Goal: Task Accomplishment & Management: Use online tool/utility

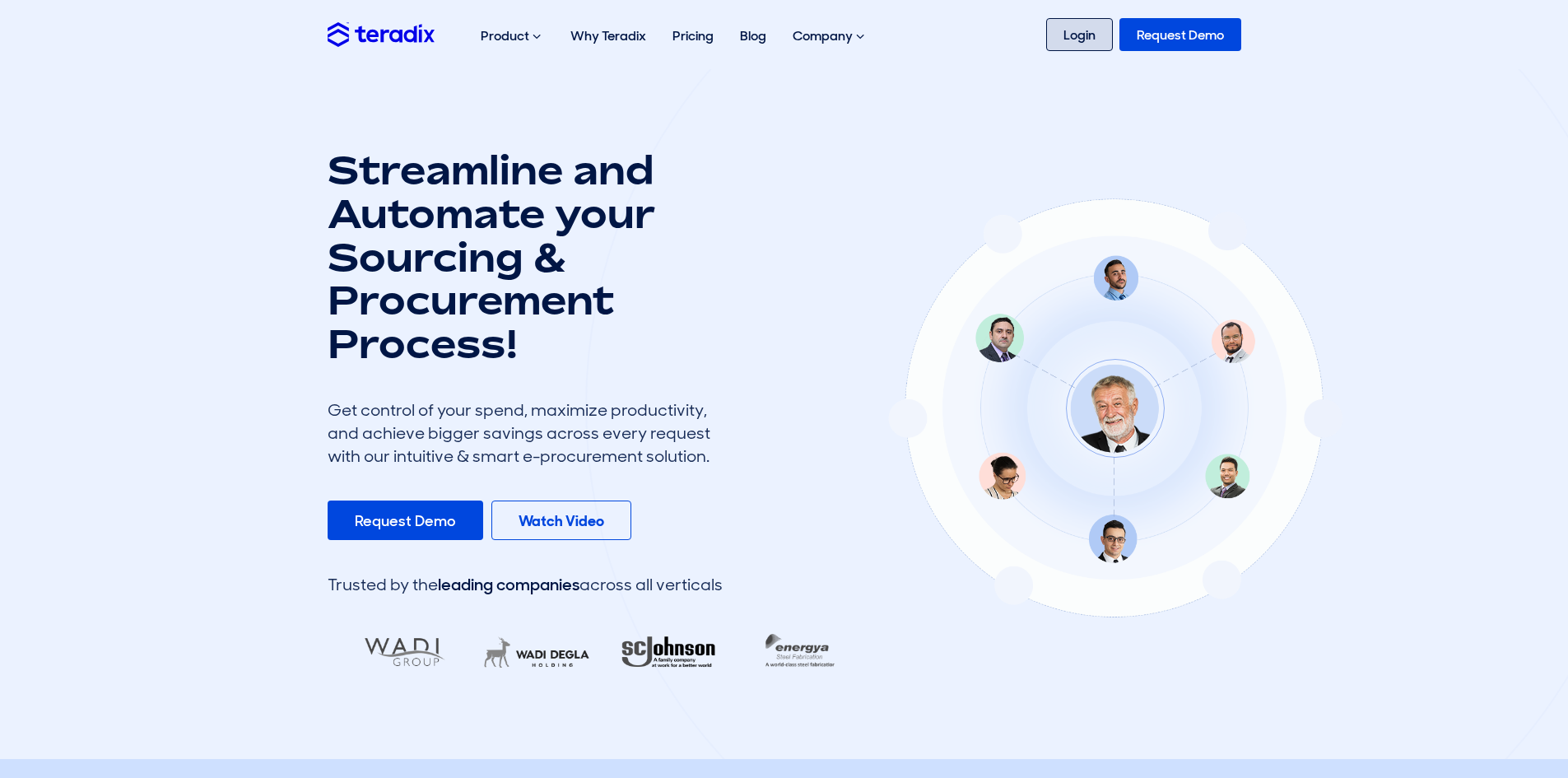
click at [1084, 39] on link "Login" at bounding box center [1079, 35] width 67 height 33
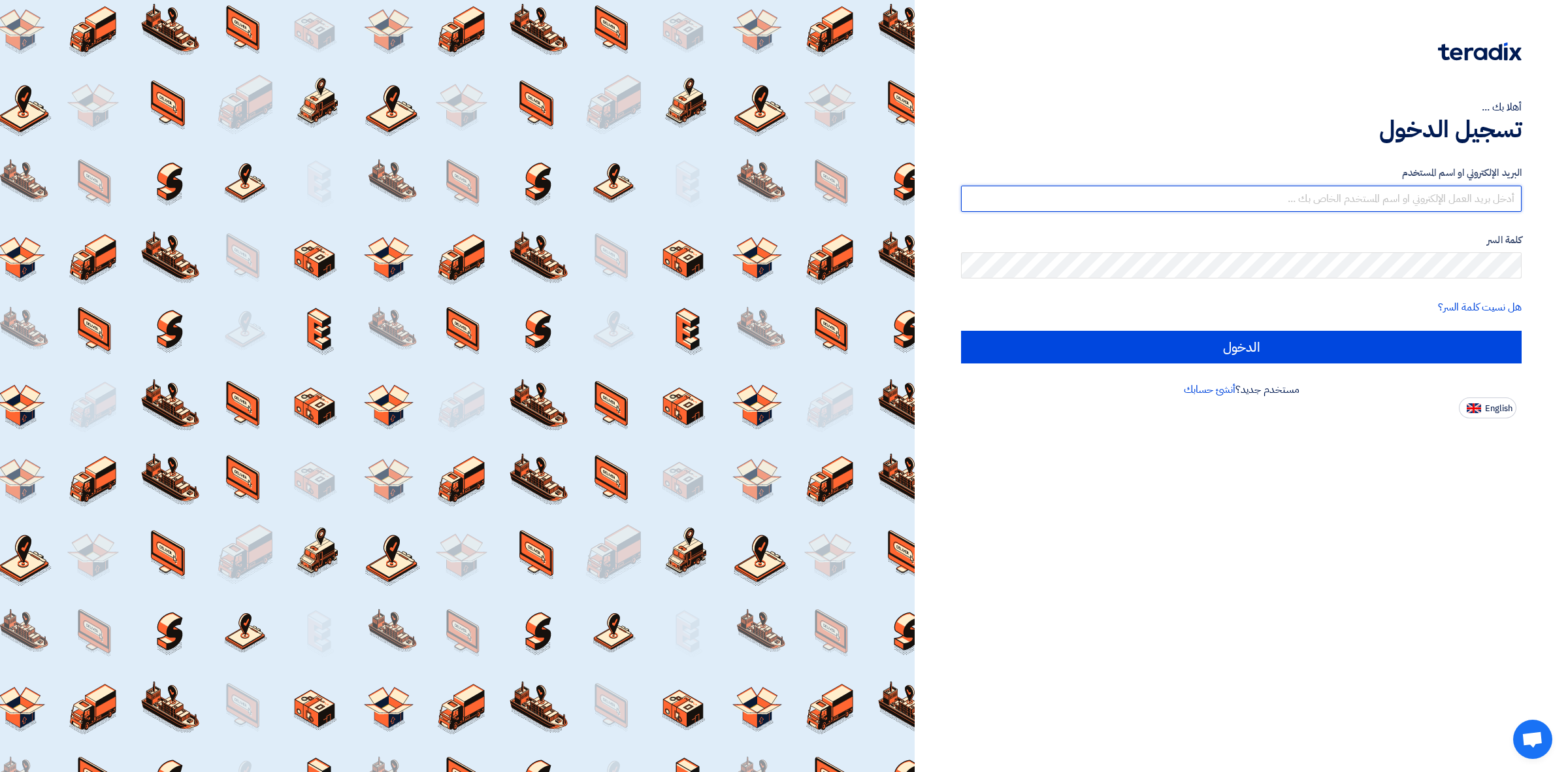
click at [1304, 199] on input "text" at bounding box center [1241, 199] width 561 height 26
click at [1287, 196] on input "text" at bounding box center [1241, 199] width 561 height 26
type input "[EMAIL_ADDRESS][DOMAIN_NAME]"
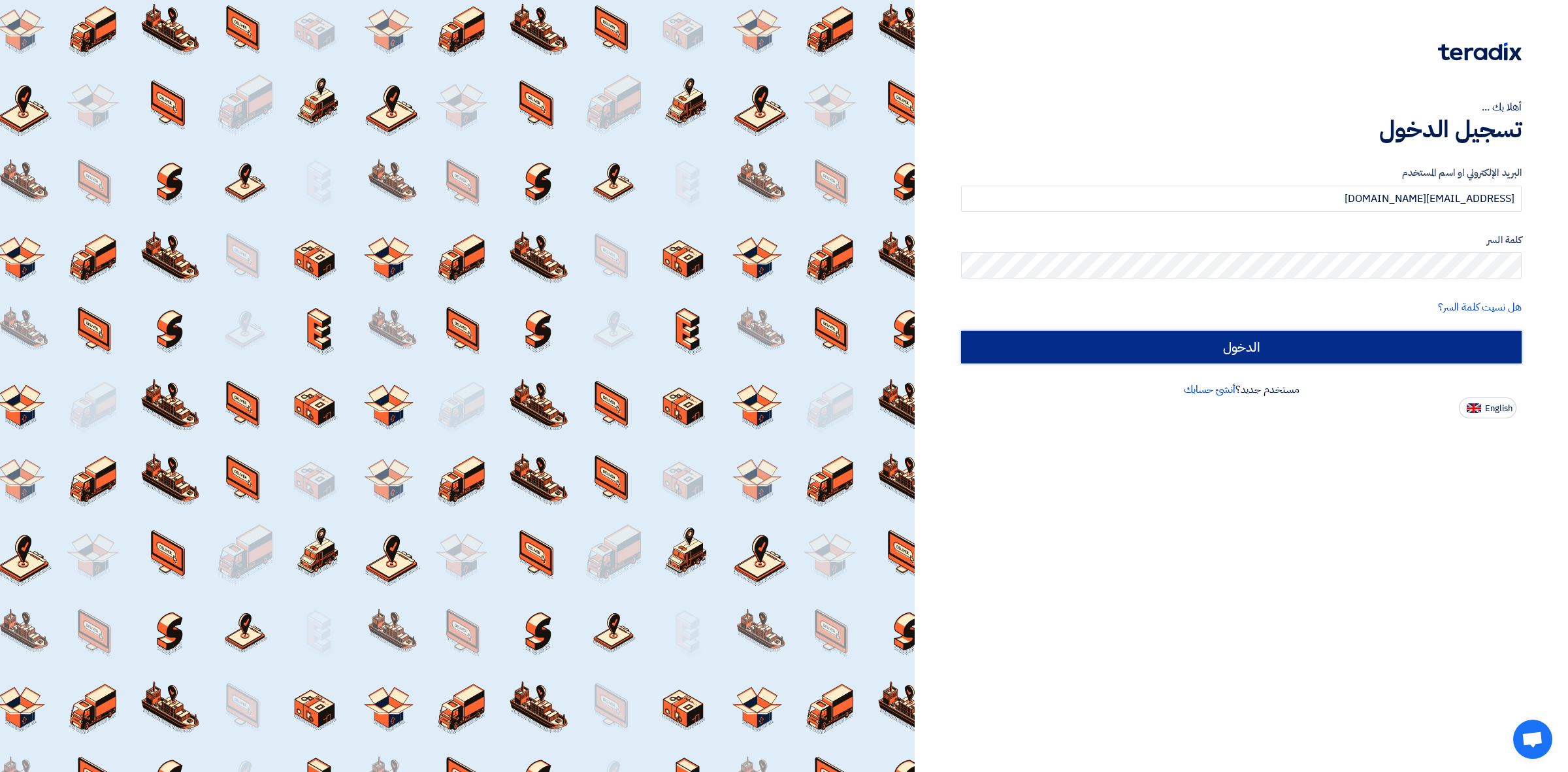
click at [1123, 343] on input "الدخول" at bounding box center [1241, 346] width 561 height 33
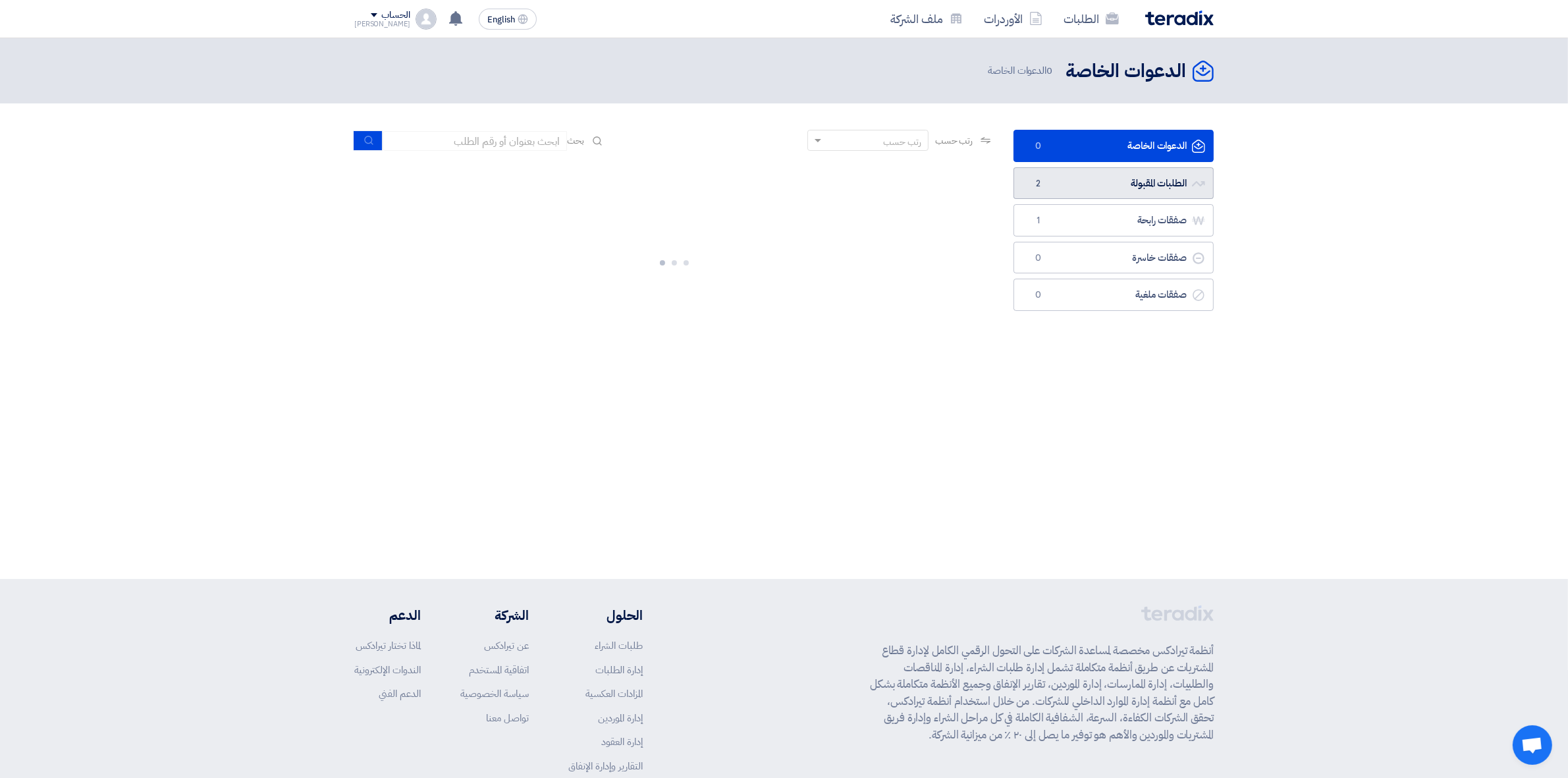
click at [1080, 183] on link "الطلبات المقبولة الطلبات المقبولة 2" at bounding box center [1113, 183] width 200 height 33
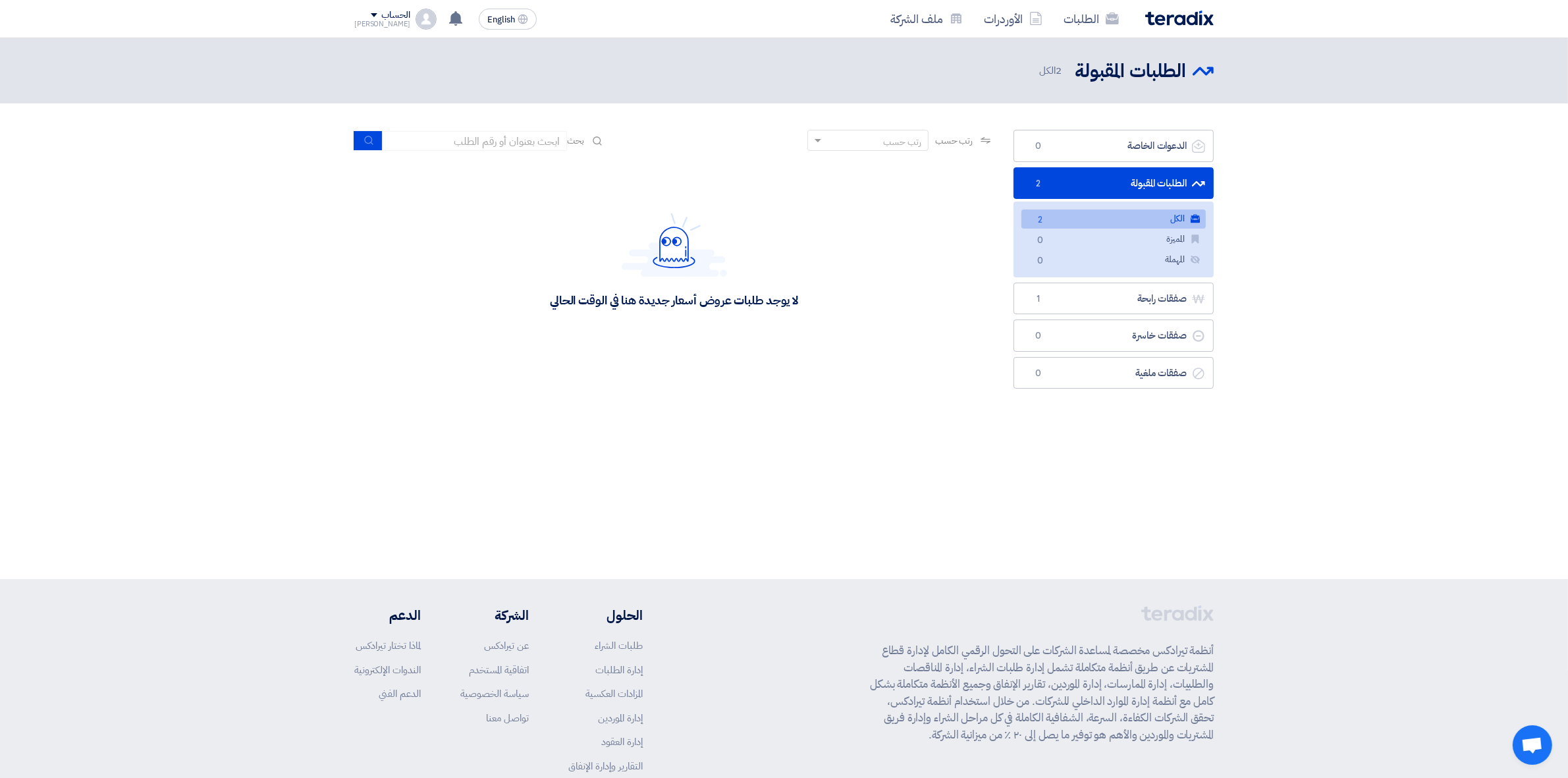
click at [1114, 223] on link "الكل الكل 2" at bounding box center [1113, 219] width 184 height 19
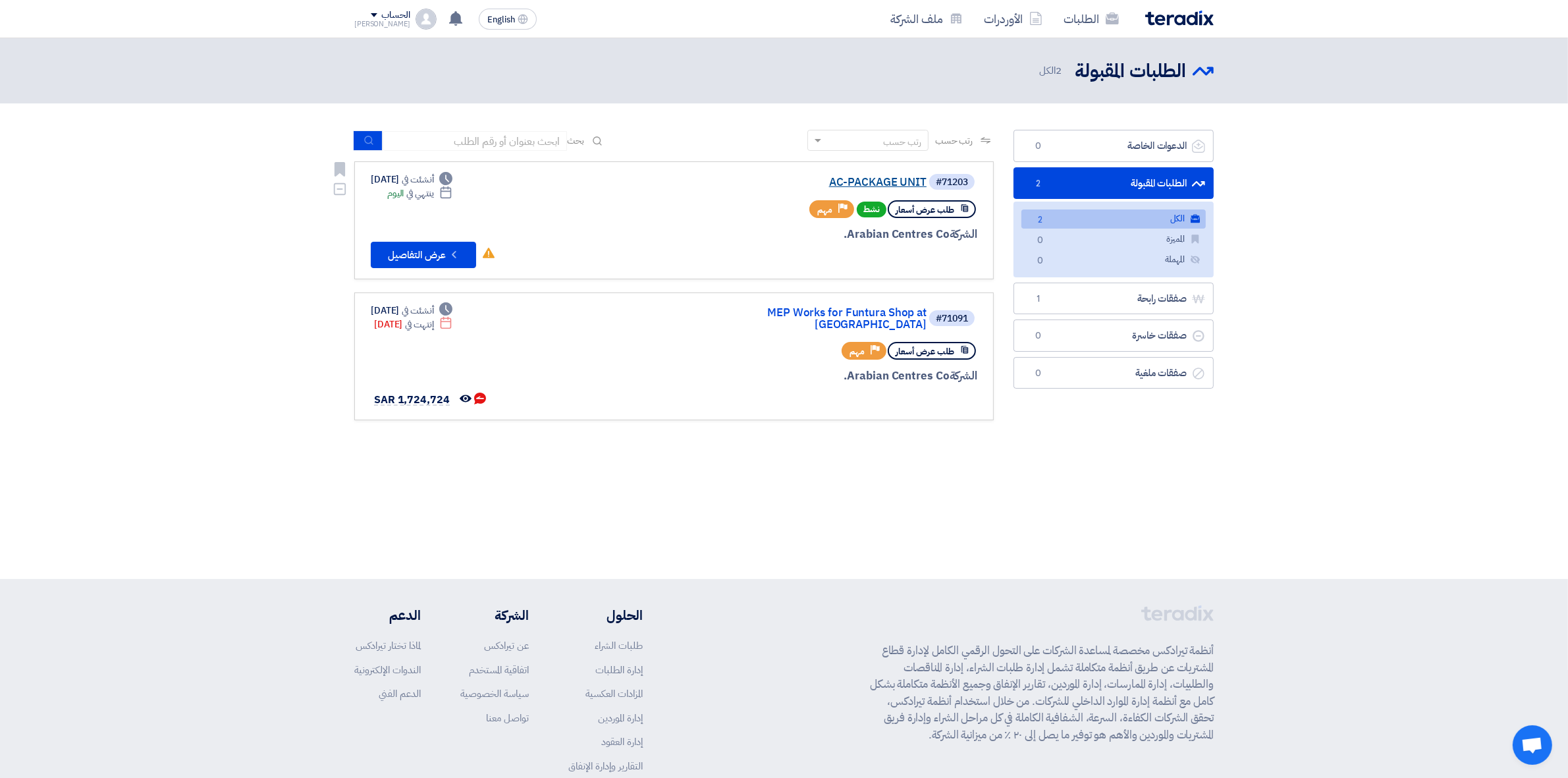
click at [890, 180] on link "AC-PACKAGE UNIT" at bounding box center [795, 182] width 263 height 12
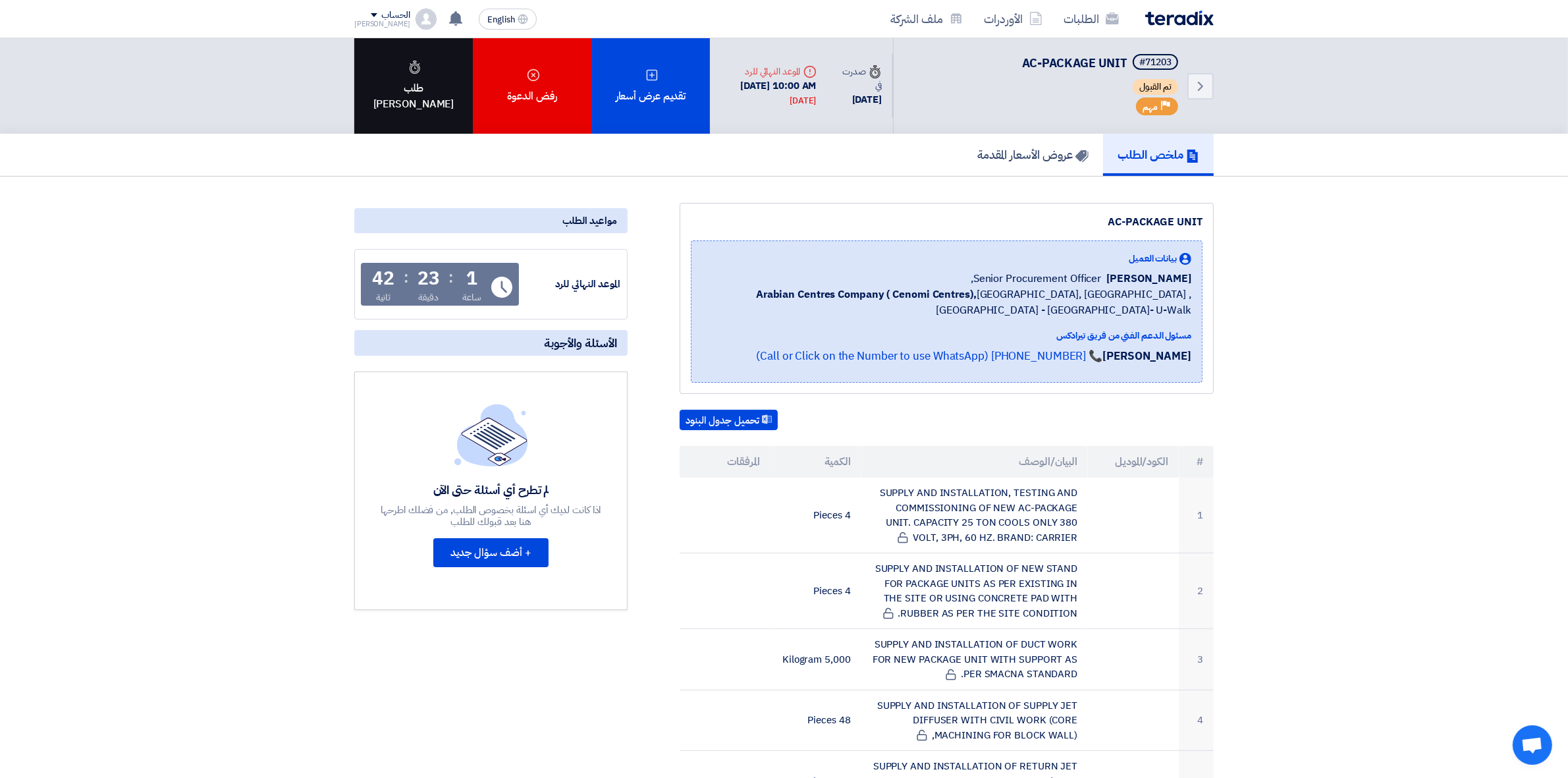
click at [440, 100] on div "طلب [PERSON_NAME]" at bounding box center [413, 85] width 118 height 95
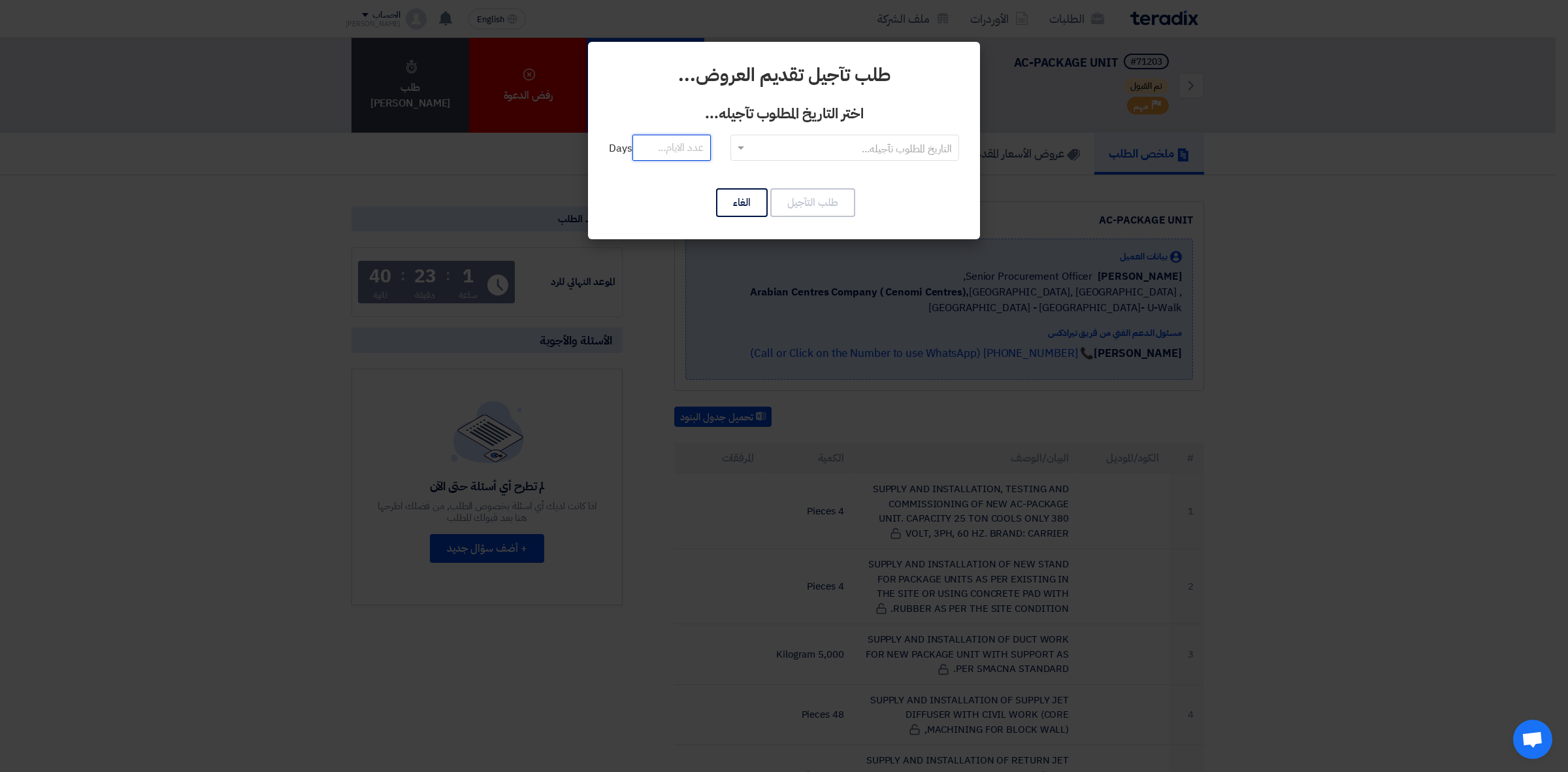
click at [704, 151] on input "number" at bounding box center [671, 147] width 78 height 26
click at [752, 155] on input "text" at bounding box center [852, 148] width 203 height 22
drag, startPoint x: 761, startPoint y: 172, endPoint x: 752, endPoint y: 168, distance: 9.8
click at [762, 172] on div "RFQDeadline: [DATE]" at bounding box center [845, 174] width 227 height 26
click at [688, 151] on input "number" at bounding box center [671, 147] width 78 height 26
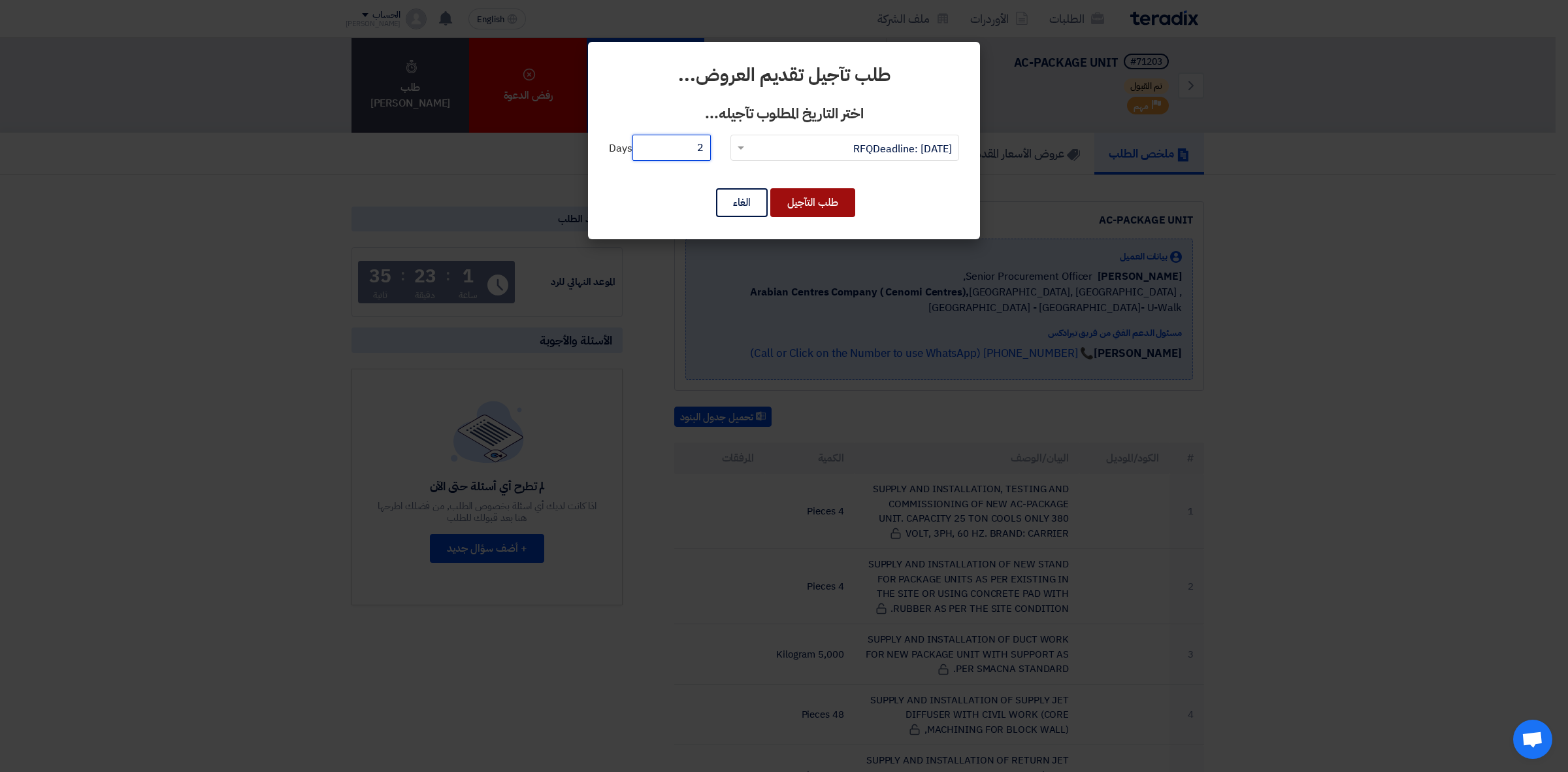
type input "2"
click at [800, 206] on button "طلب التآجيل" at bounding box center [812, 202] width 85 height 28
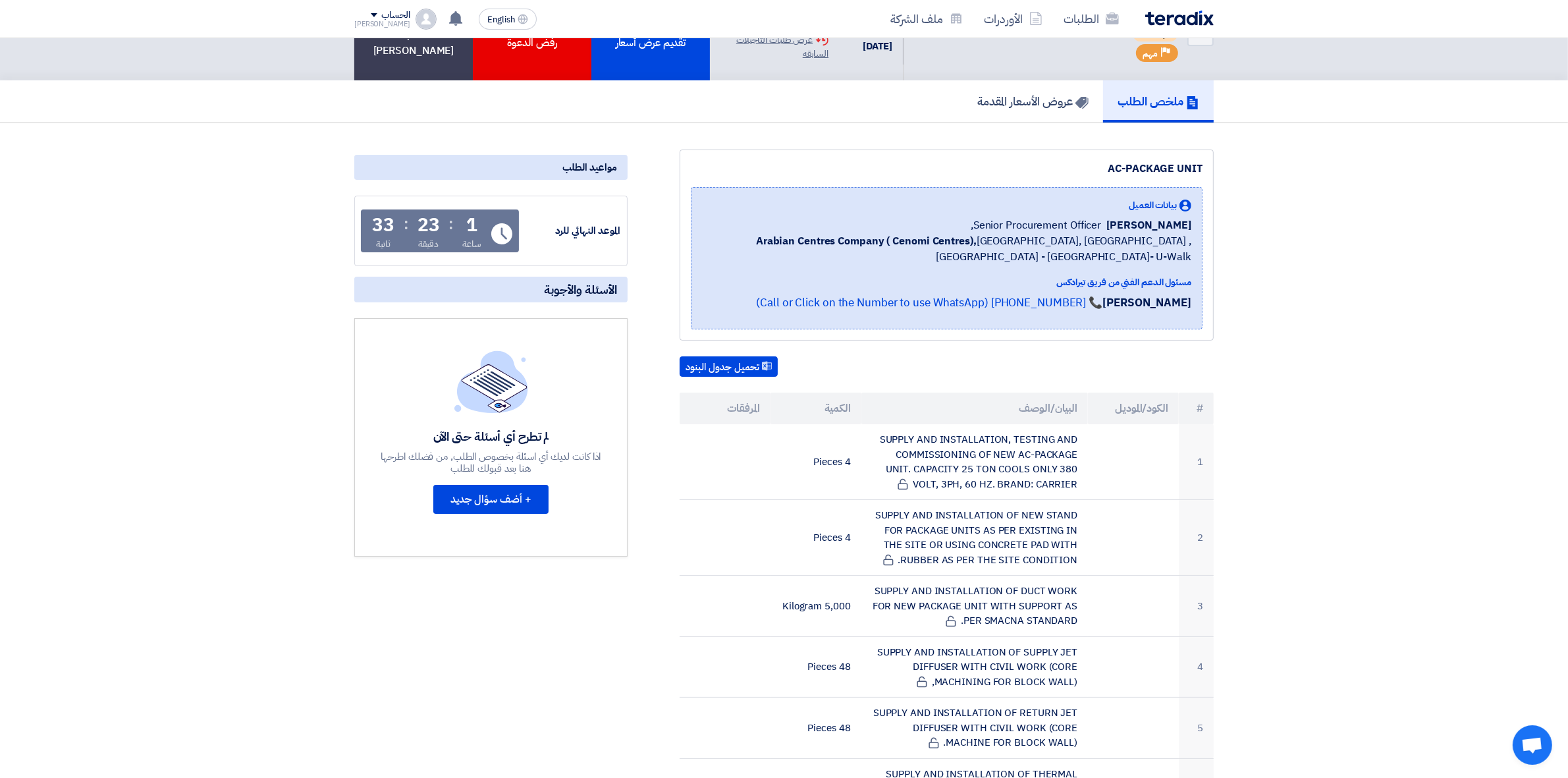
scroll to position [82, 0]
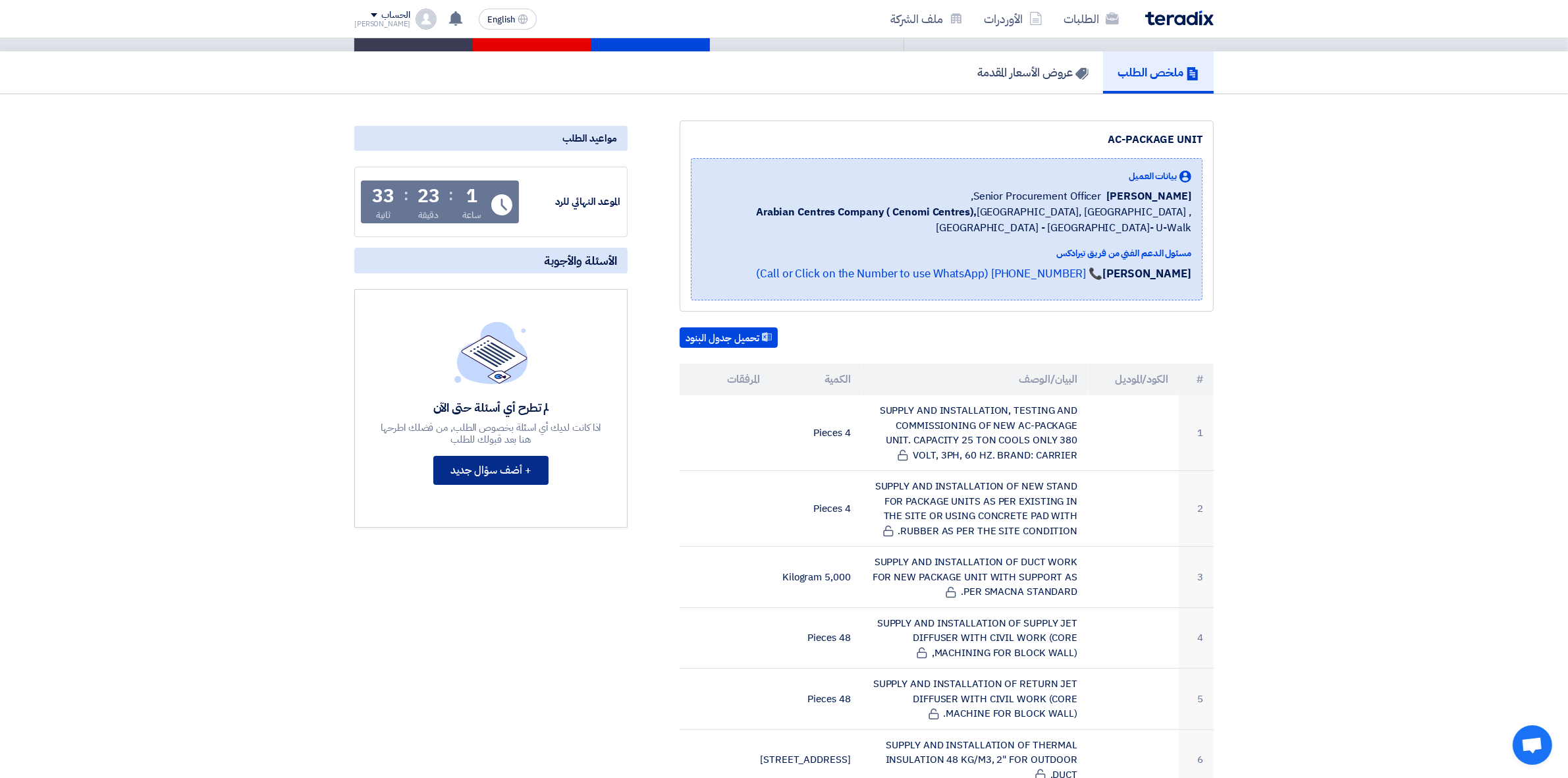
click at [520, 472] on button "+ أضف سؤال جديد" at bounding box center [491, 470] width 115 height 29
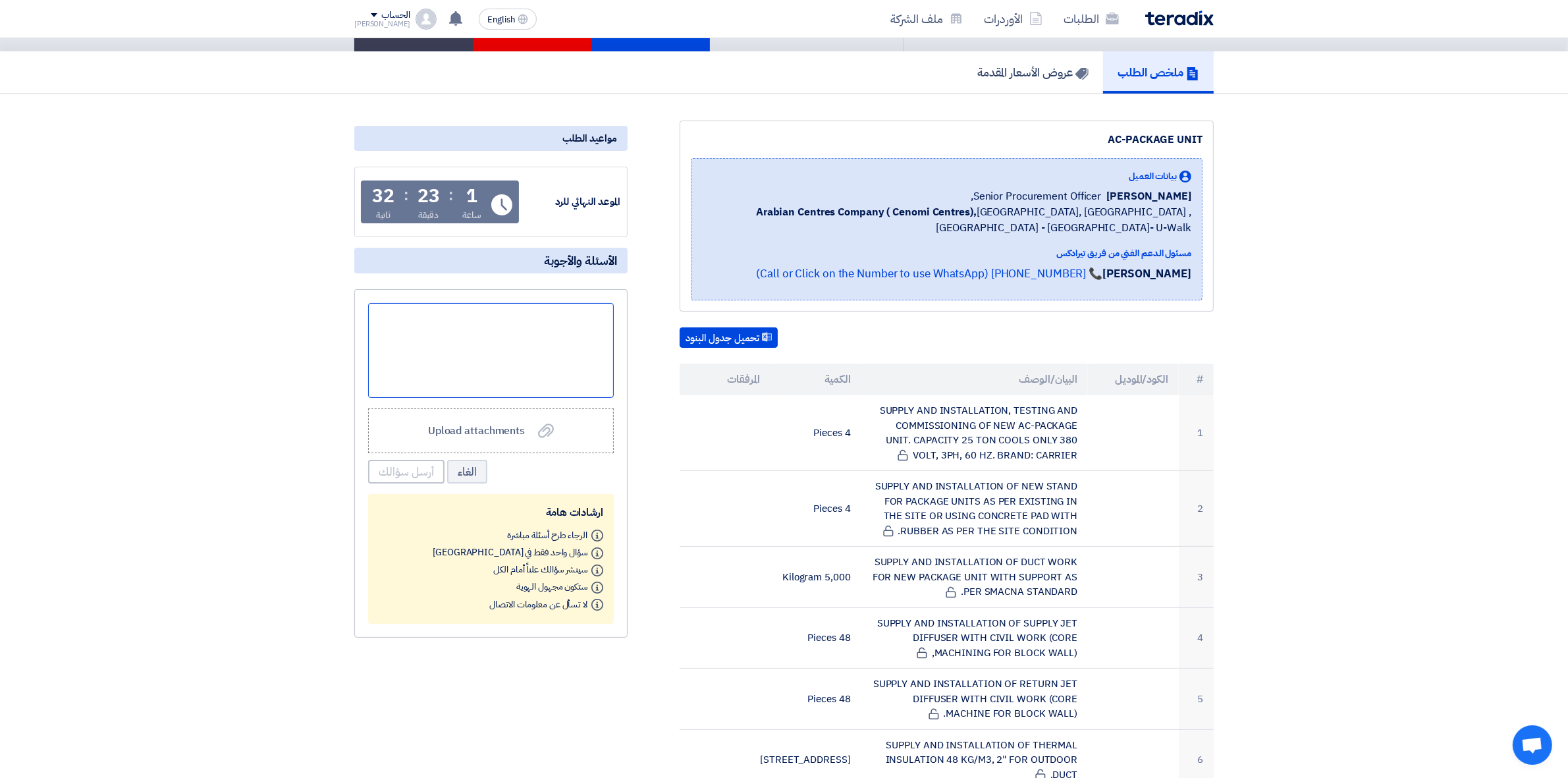
click at [531, 323] on div at bounding box center [491, 350] width 245 height 95
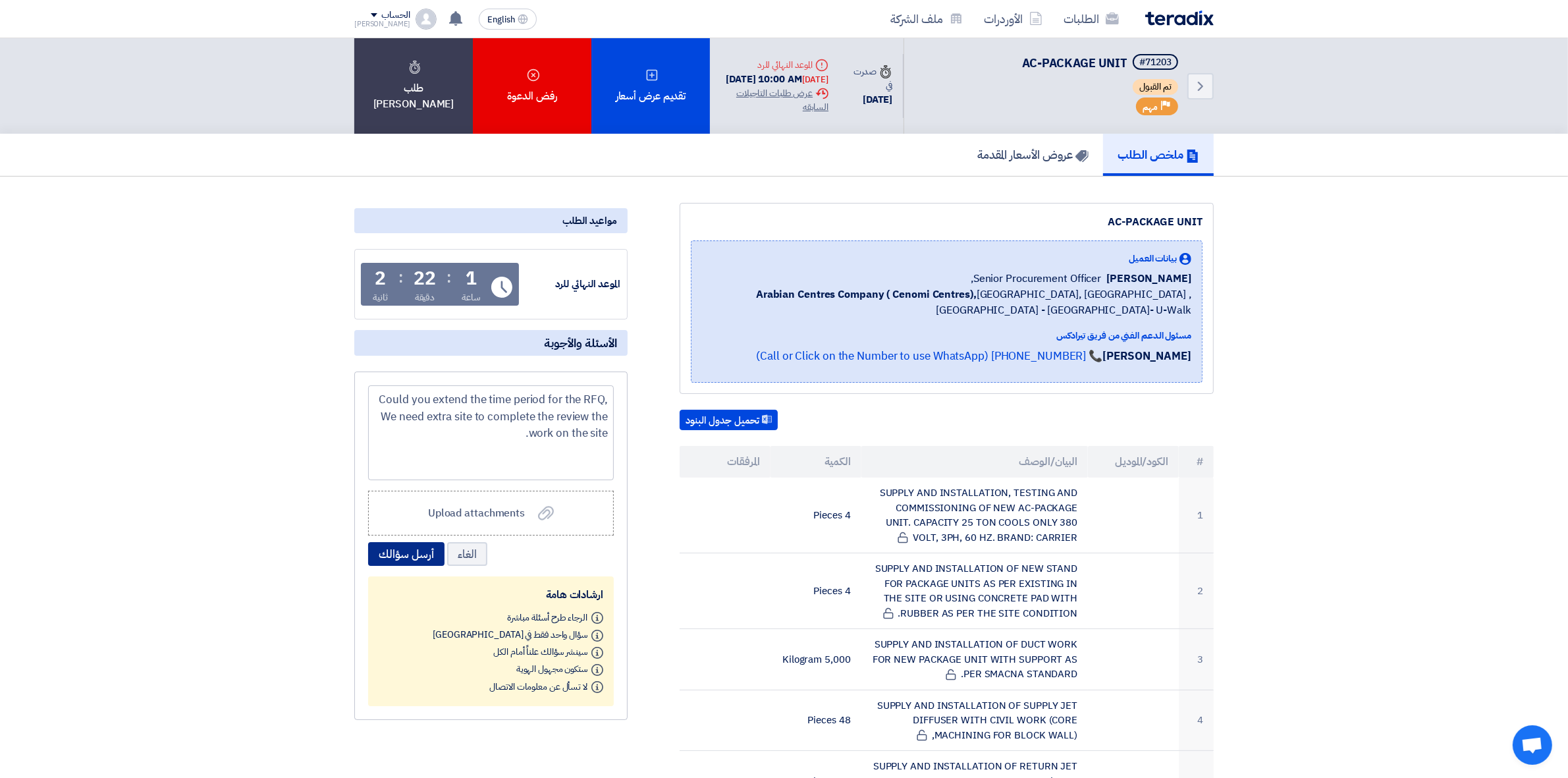
click at [413, 554] on button "أرسل سؤالك" at bounding box center [406, 554] width 77 height 24
